Goal: Information Seeking & Learning: Learn about a topic

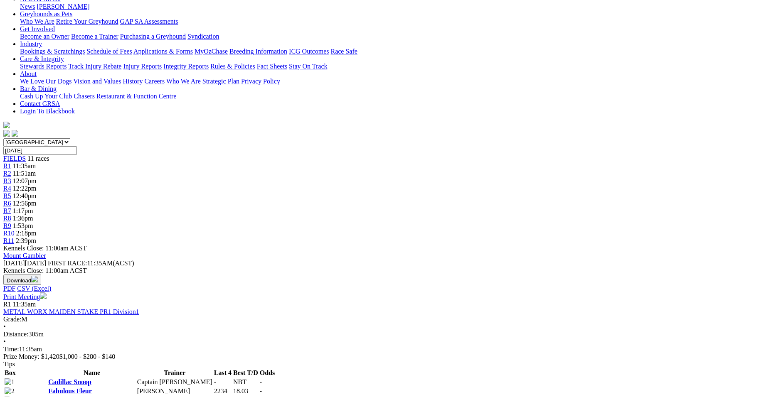
scroll to position [149, 0]
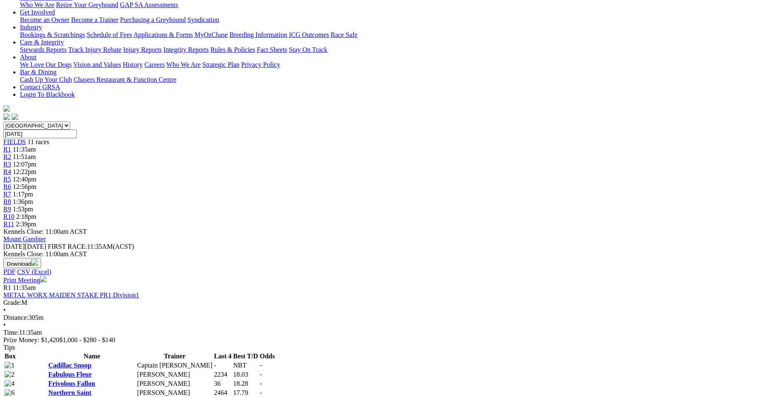
drag, startPoint x: 457, startPoint y: 109, endPoint x: 449, endPoint y: 110, distance: 8.4
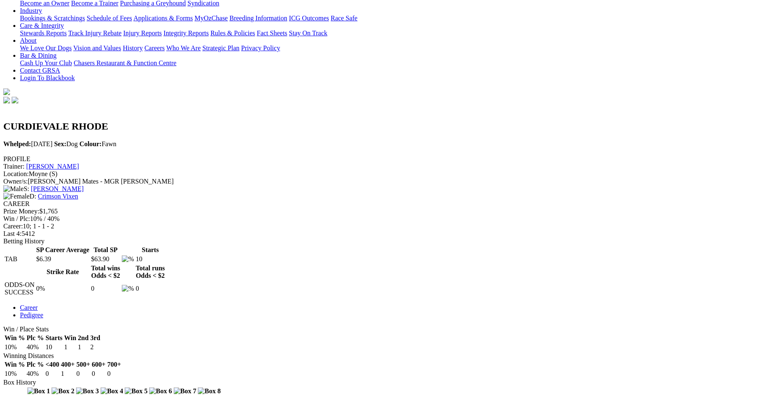
scroll to position [238, 0]
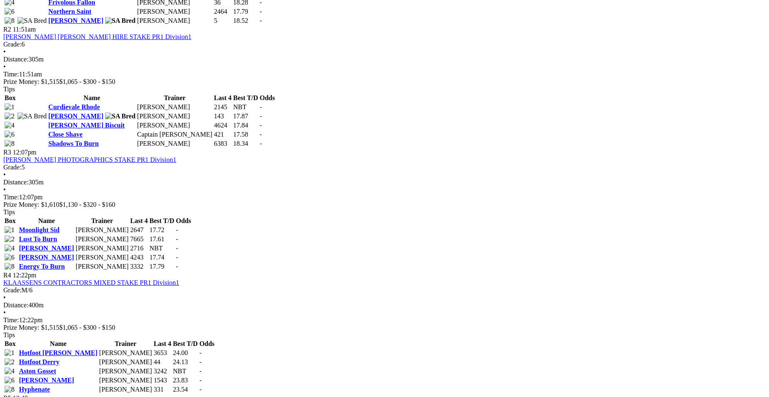
scroll to position [592, 0]
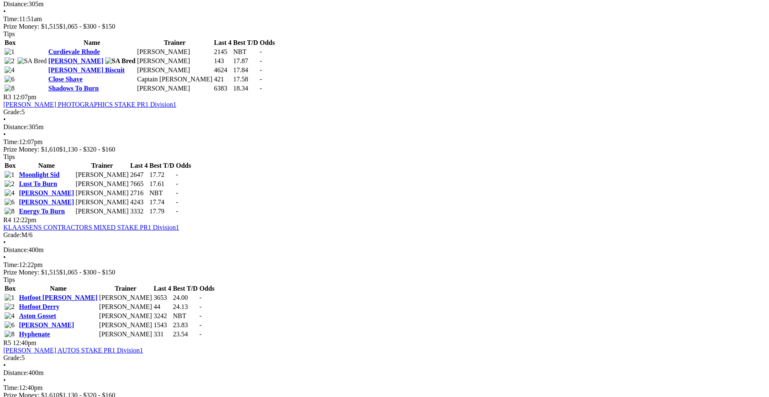
scroll to position [630, 0]
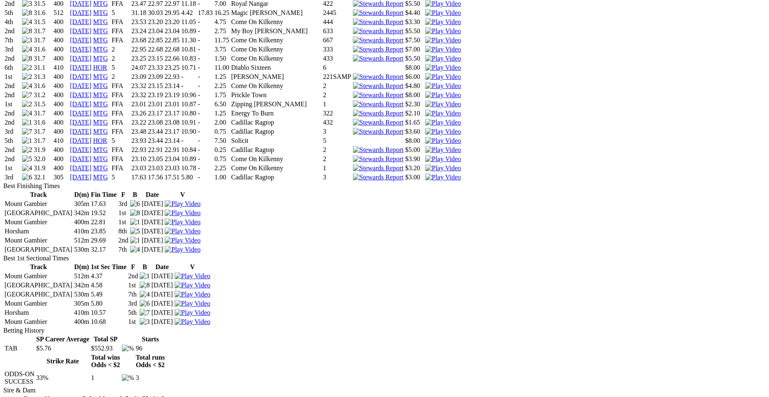
scroll to position [1327, 0]
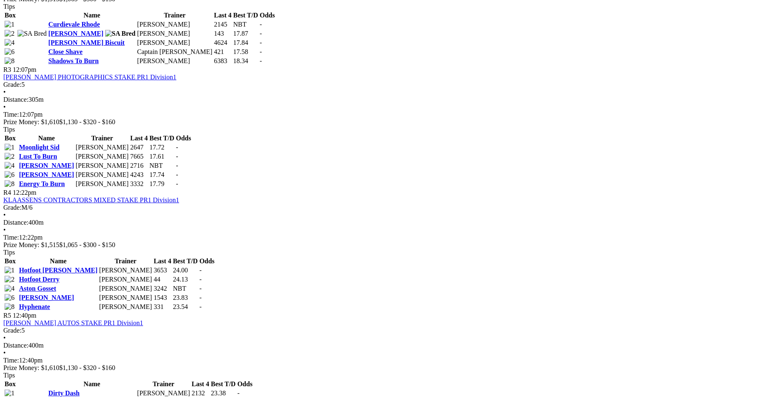
scroll to position [636, 0]
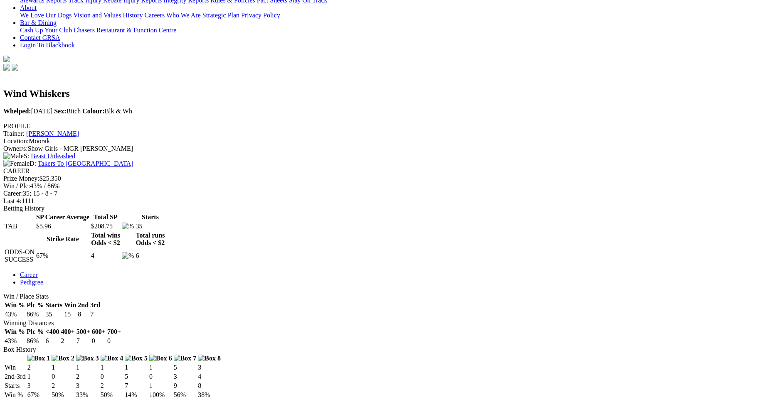
scroll to position [166, 0]
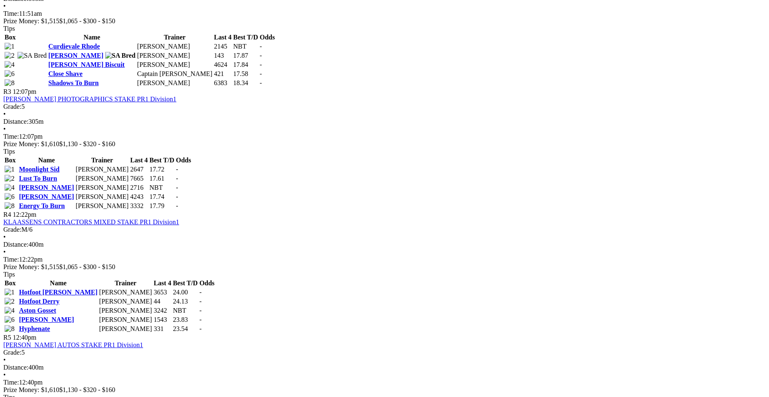
scroll to position [619, 0]
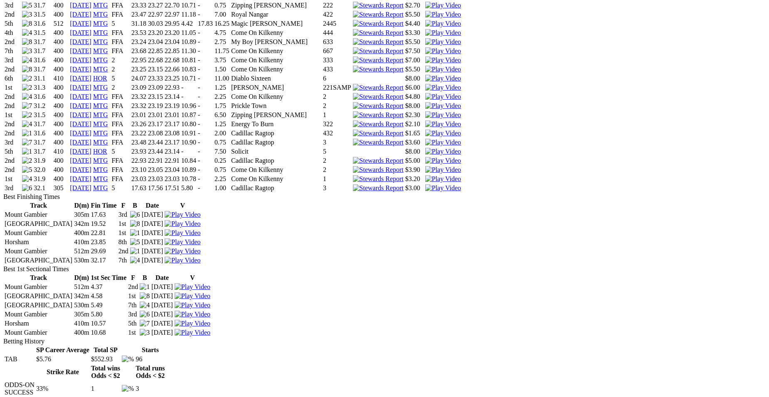
scroll to position [1322, 0]
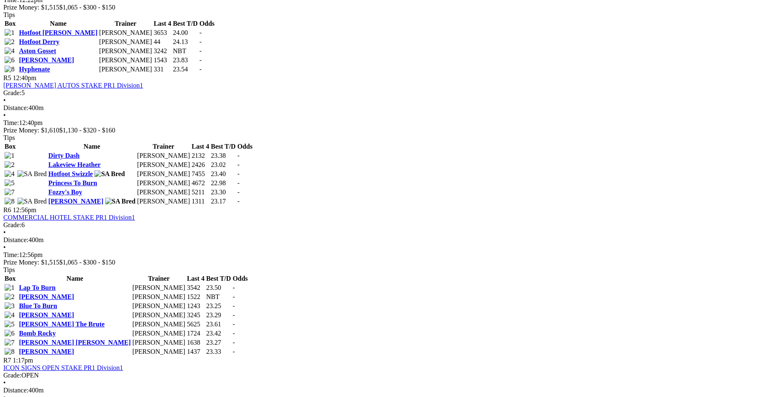
scroll to position [879, 0]
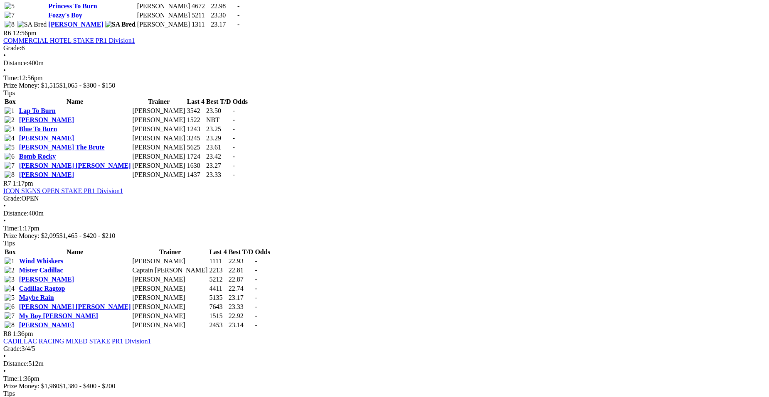
scroll to position [1078, 0]
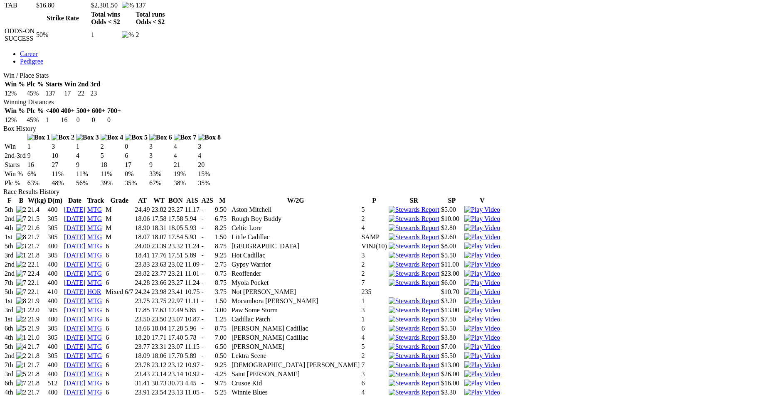
scroll to position [403, 0]
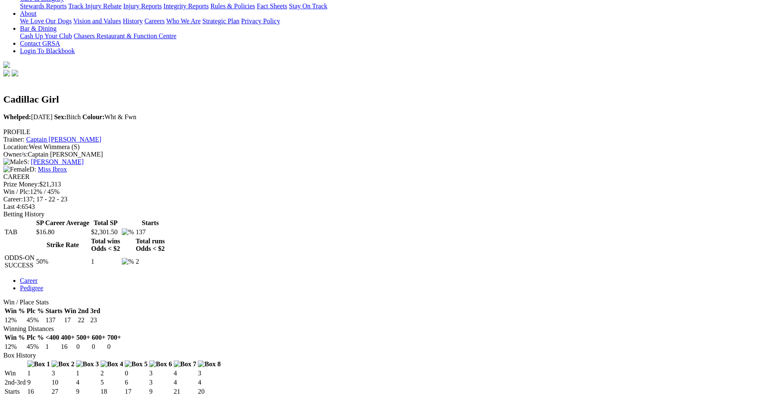
scroll to position [176, 0]
